Goal: Task Accomplishment & Management: Manage account settings

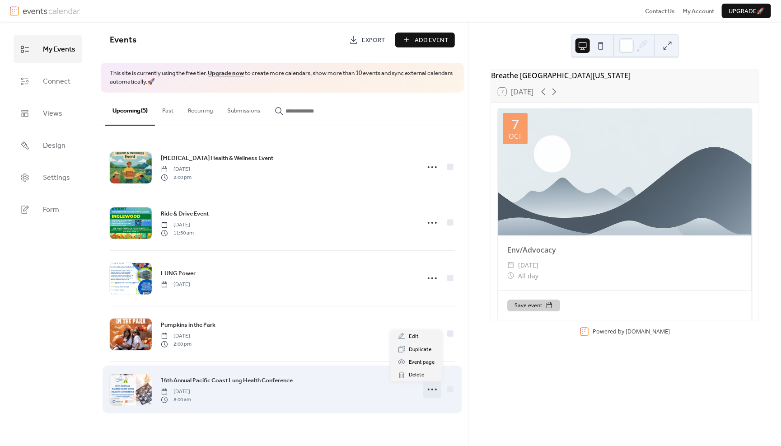
click at [430, 386] on icon at bounding box center [432, 389] width 14 height 14
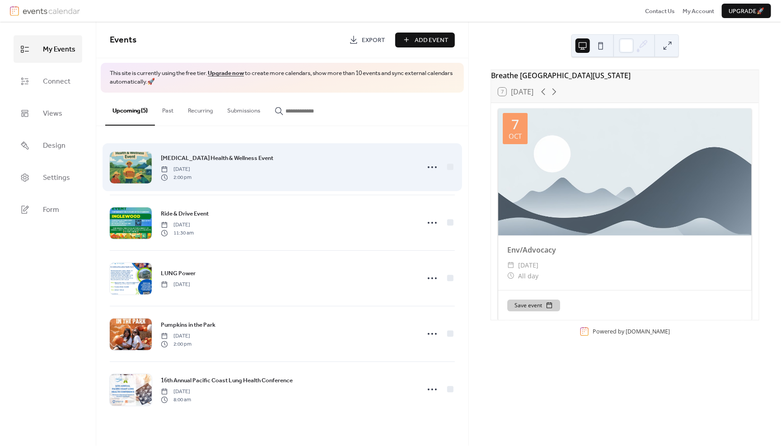
click at [388, 170] on div "Farmworker Health & Wellness Event Friday, October 10, 2025 2:00 pm" at bounding box center [287, 167] width 253 height 28
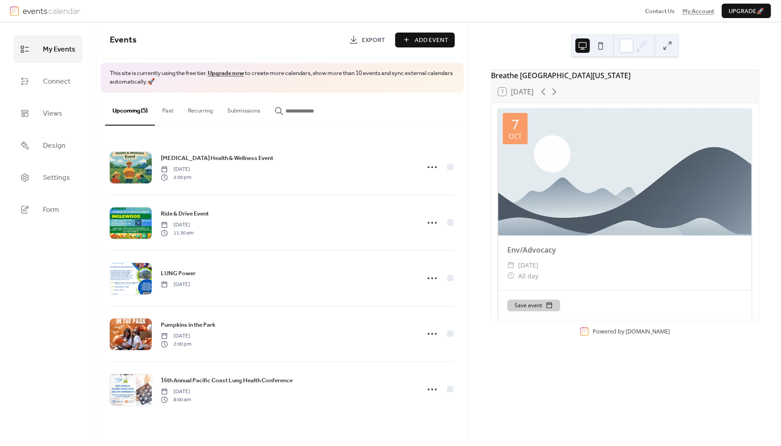
click at [691, 9] on span "My Account" at bounding box center [699, 11] width 32 height 9
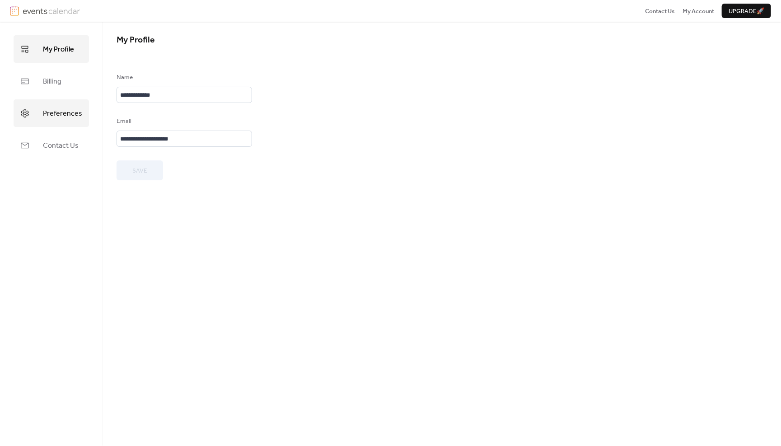
click at [62, 104] on link "Preferences" at bounding box center [51, 113] width 75 height 28
click at [44, 57] on link "My Profile" at bounding box center [51, 49] width 75 height 28
click at [71, 61] on link "My Profile" at bounding box center [51, 49] width 75 height 28
click at [701, 17] on div "Contact Us My Account Upgrade 🚀" at bounding box center [390, 11] width 781 height 22
click at [700, 7] on span "My Account" at bounding box center [699, 11] width 32 height 9
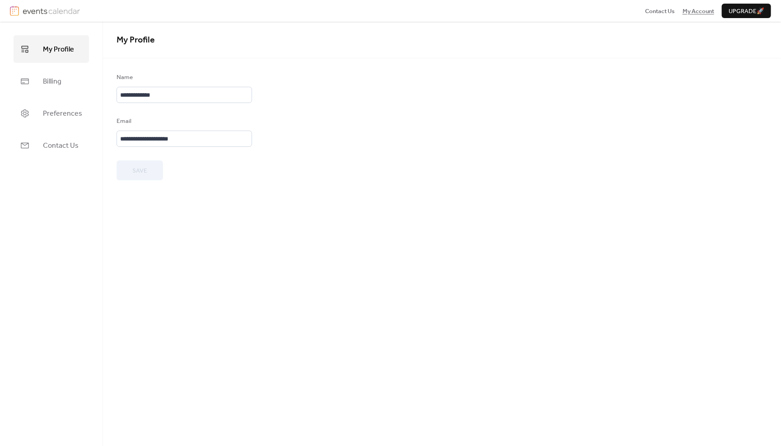
click at [702, 11] on span "My Account" at bounding box center [699, 11] width 32 height 9
click at [67, 118] on span "Preferences" at bounding box center [62, 114] width 39 height 14
click at [60, 41] on link "My Profile" at bounding box center [51, 49] width 75 height 28
click at [58, 6] on img at bounding box center [51, 11] width 57 height 10
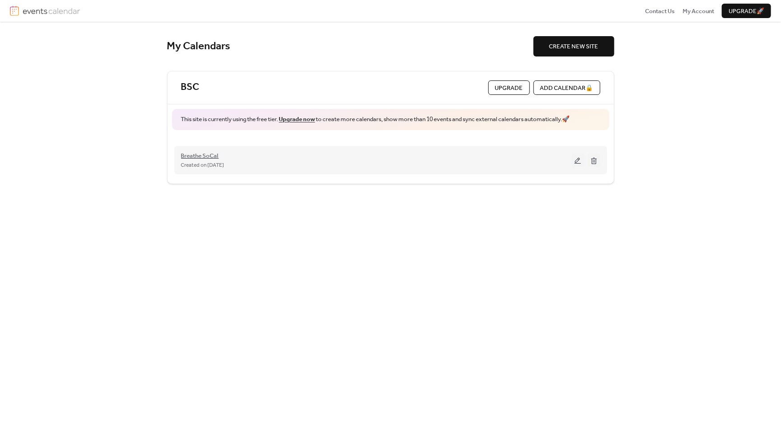
click at [216, 153] on span "Breathe SoCal" at bounding box center [200, 155] width 38 height 9
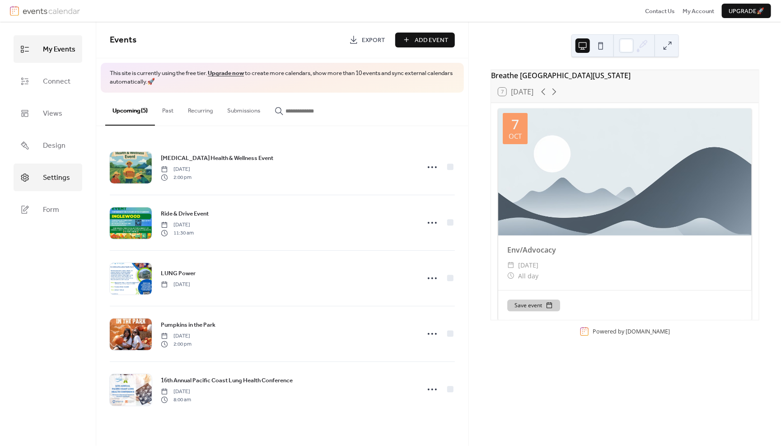
click at [51, 181] on span "Settings" at bounding box center [56, 178] width 27 height 14
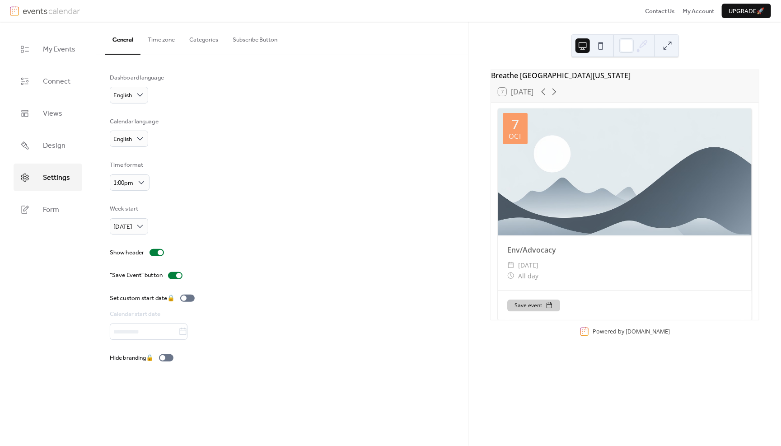
click at [159, 42] on button "Time zone" at bounding box center [162, 38] width 42 height 32
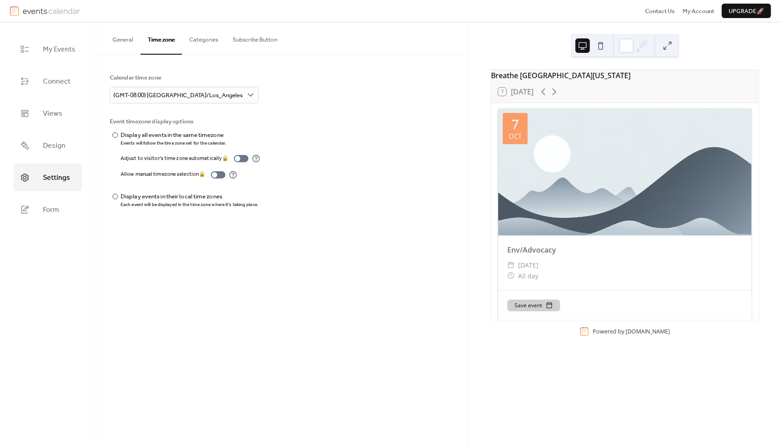
click at [210, 31] on button "Categories" at bounding box center [203, 38] width 43 height 32
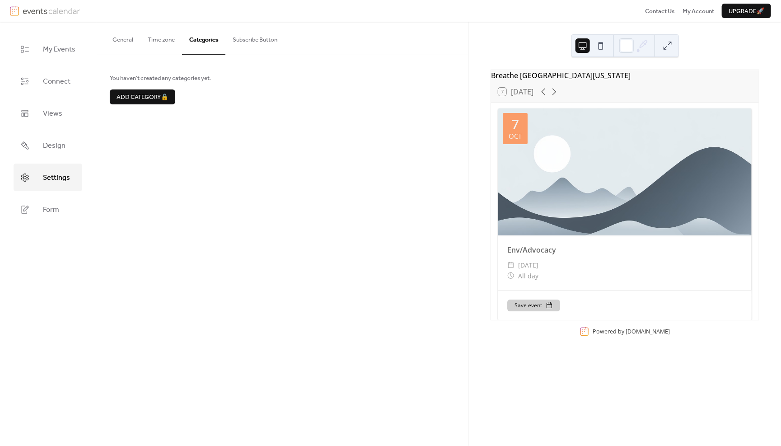
click at [249, 37] on button "Subscribe Button" at bounding box center [254, 38] width 59 height 32
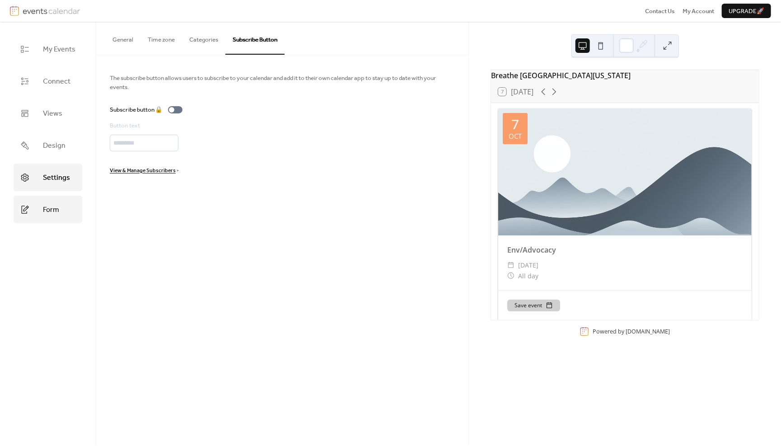
click at [46, 206] on span "Form" at bounding box center [51, 210] width 16 height 14
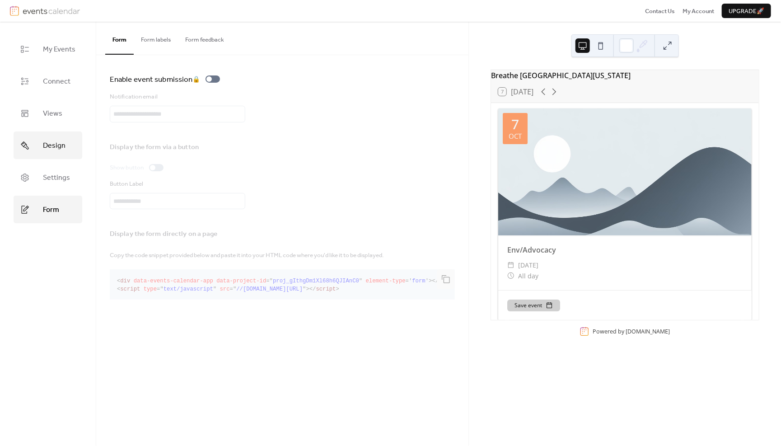
click at [56, 148] on span "Design" at bounding box center [54, 146] width 23 height 14
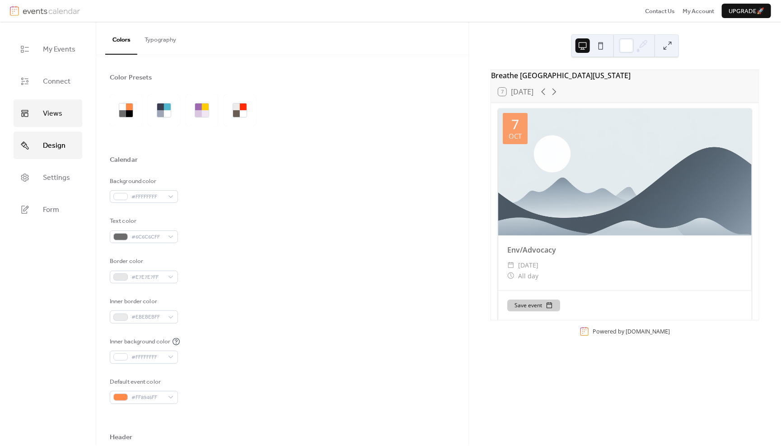
click at [53, 120] on link "Views" at bounding box center [48, 113] width 69 height 28
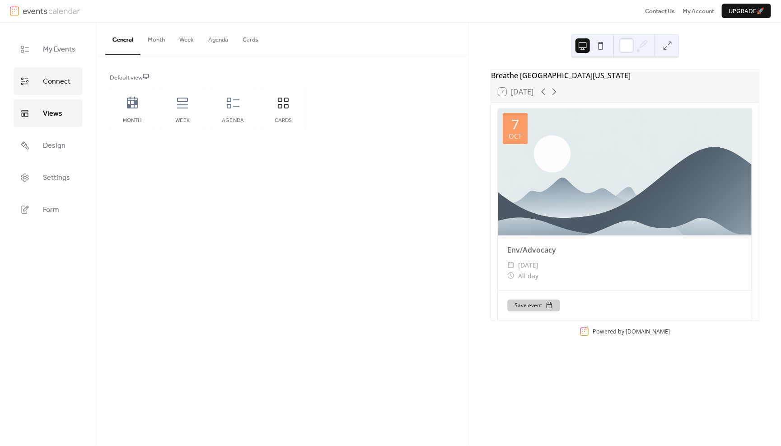
click at [59, 86] on span "Connect" at bounding box center [57, 82] width 28 height 14
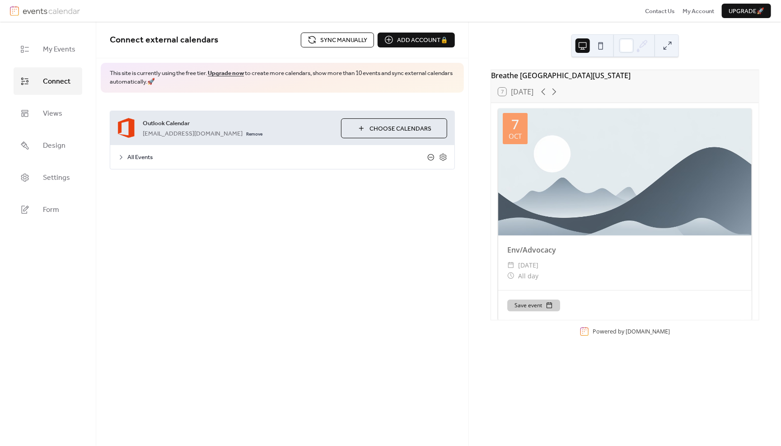
click at [433, 155] on icon at bounding box center [430, 157] width 7 height 7
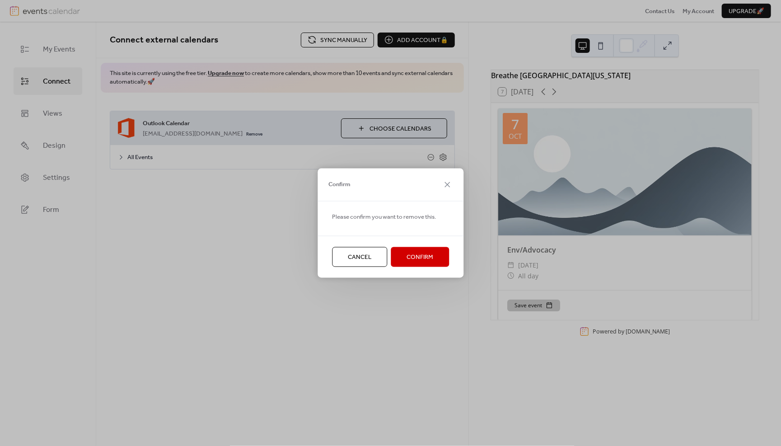
click at [420, 255] on span "Confirm" at bounding box center [420, 257] width 27 height 9
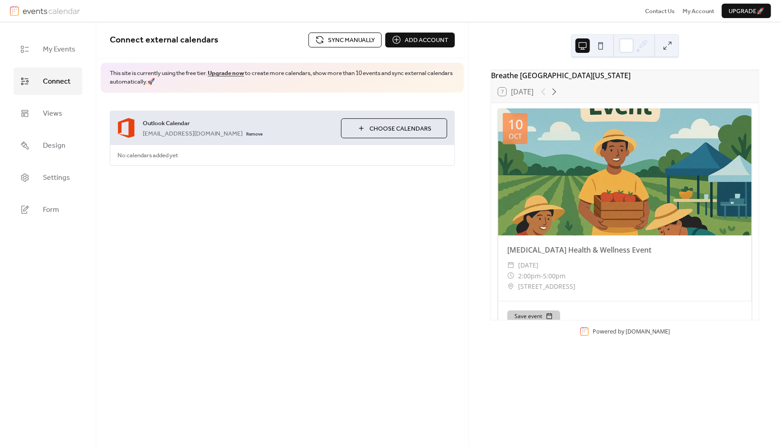
click at [266, 119] on span "Outlook Calendar" at bounding box center [238, 123] width 191 height 9
click at [404, 37] on button "Add account" at bounding box center [420, 40] width 70 height 14
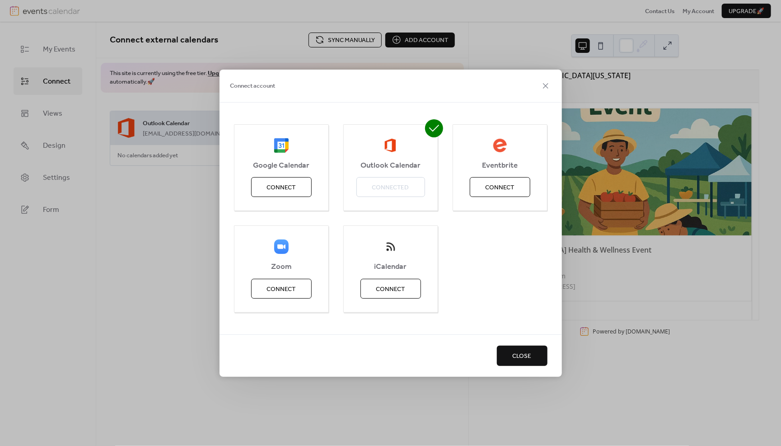
click at [514, 347] on button "Close" at bounding box center [522, 356] width 51 height 20
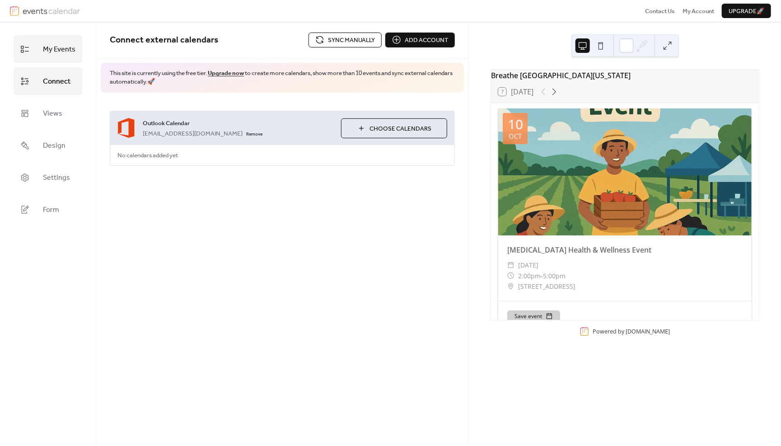
click at [66, 42] on span "My Events" at bounding box center [59, 49] width 33 height 14
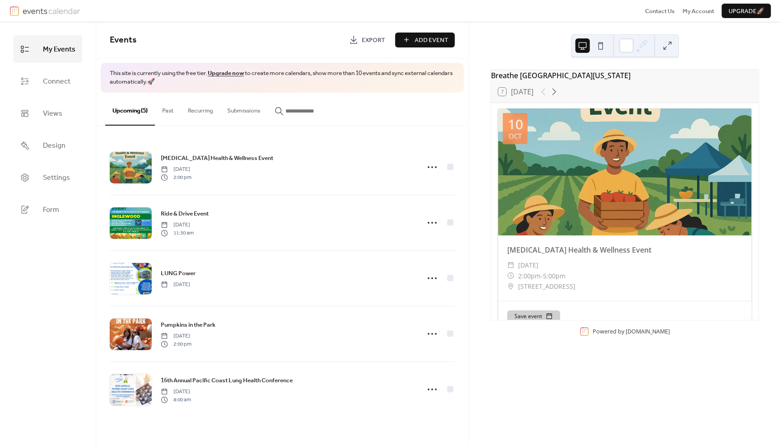
click at [173, 112] on button "Past" at bounding box center [168, 109] width 26 height 32
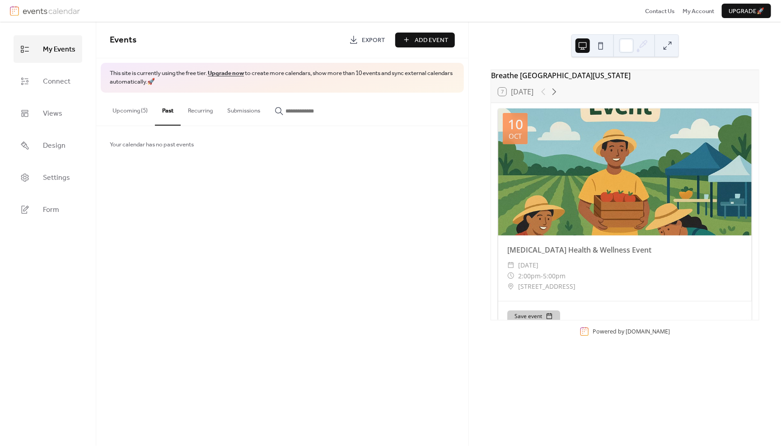
click at [209, 111] on button "Recurring" at bounding box center [200, 109] width 39 height 32
click at [244, 112] on button "Submissions" at bounding box center [243, 109] width 47 height 32
click at [296, 115] on input "button" at bounding box center [313, 111] width 54 height 9
click at [257, 246] on div "Events Export Add Event This site is currently using the free tier. Upgrade now…" at bounding box center [282, 234] width 372 height 424
click at [646, 38] on div at bounding box center [634, 46] width 30 height 22
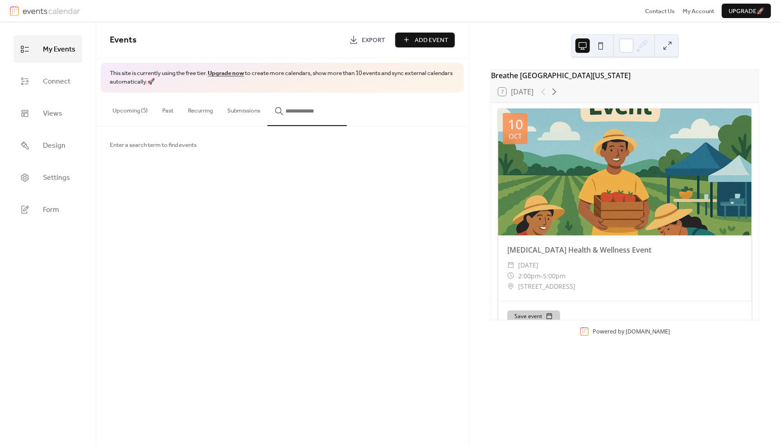
click at [668, 43] on button at bounding box center [668, 45] width 14 height 14
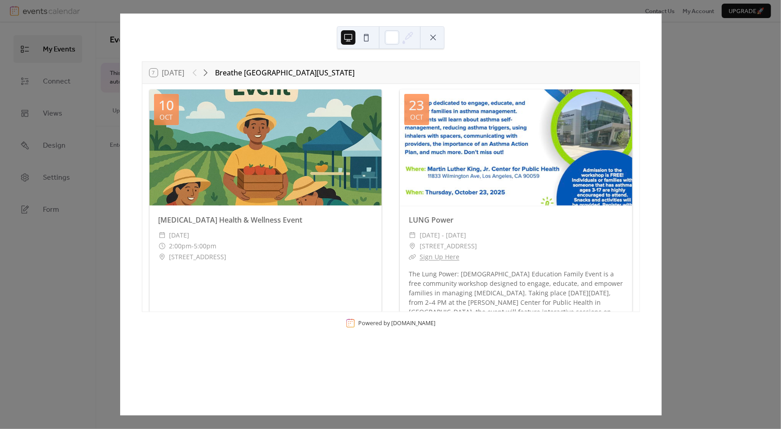
scroll to position [11, 0]
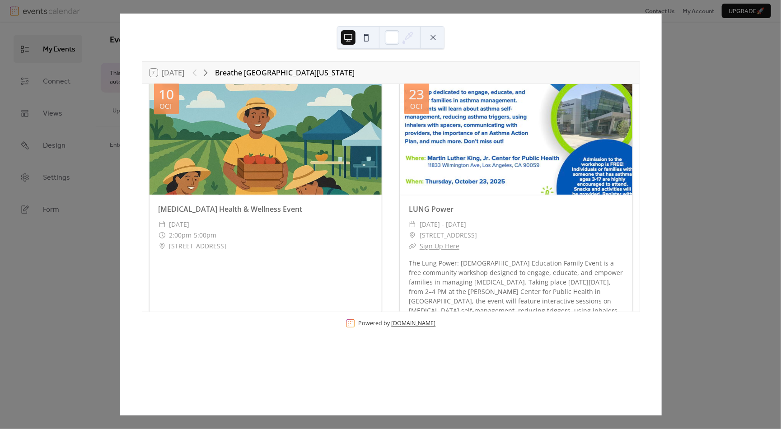
click at [413, 325] on link "EventsCalendar.co" at bounding box center [414, 323] width 44 height 8
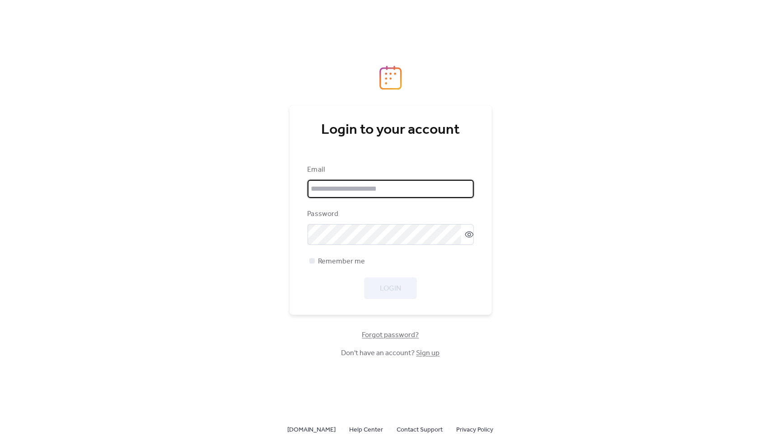
type input "*"
type input "**********"
